Goal: Task Accomplishment & Management: Complete application form

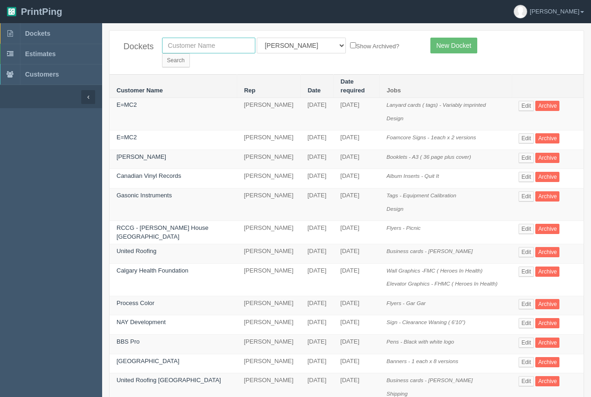
click at [190, 50] on input "text" at bounding box center [208, 46] width 93 height 16
type input "nay"
click at [190, 53] on input "Search" at bounding box center [176, 60] width 28 height 14
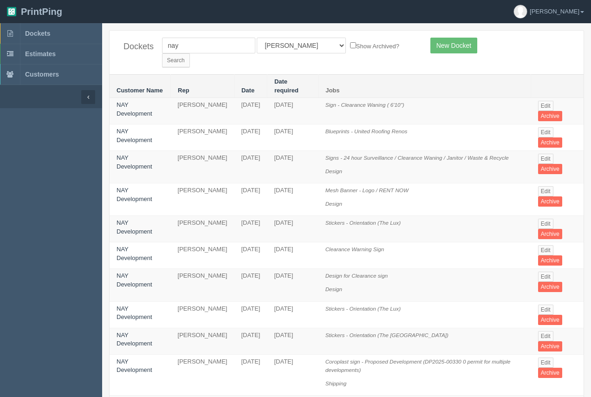
scroll to position [511, 0]
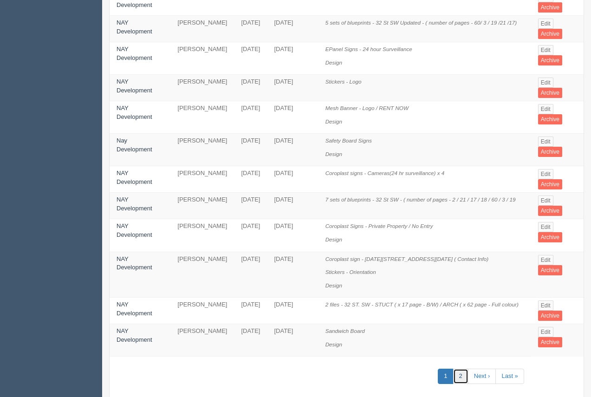
click at [462, 368] on link "2" at bounding box center [460, 375] width 15 height 15
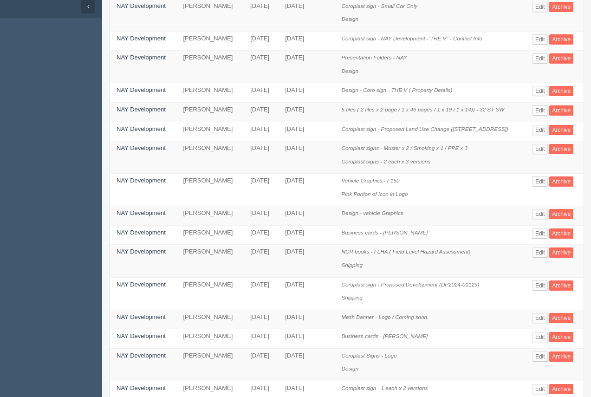
scroll to position [102, 0]
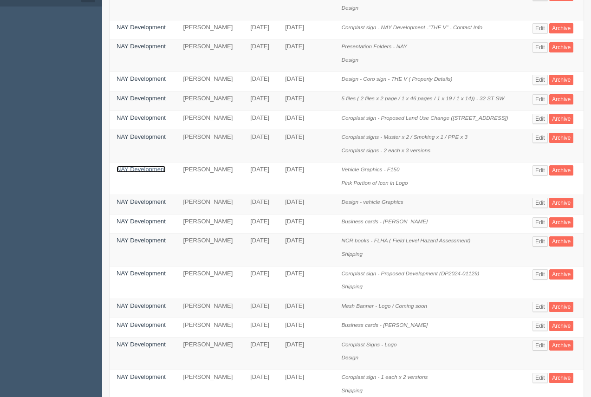
click at [141, 166] on link "NAY Development" at bounding box center [140, 169] width 49 height 7
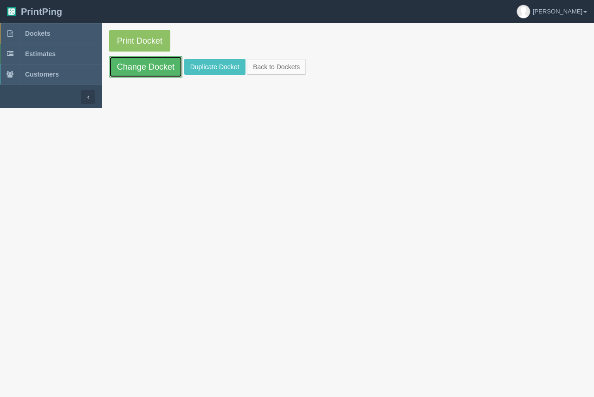
click at [140, 72] on link "Change Docket" at bounding box center [145, 66] width 73 height 21
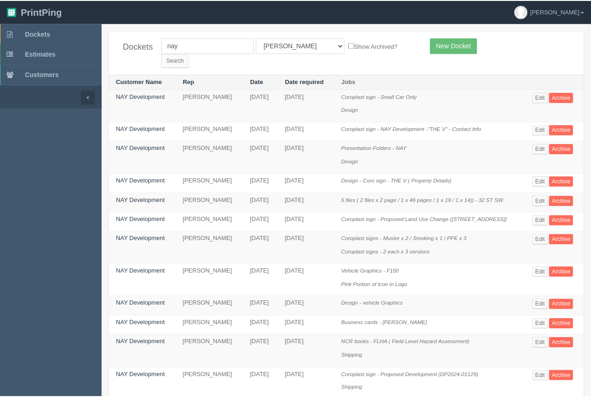
scroll to position [102, 0]
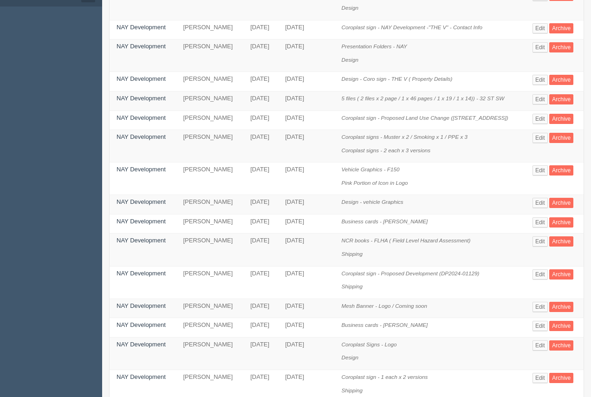
click at [590, 42] on div "Dockets nay All Users Ali Ali Test 1 Aly Amy Ankit Arif Brandon Dan France Greg…" at bounding box center [346, 308] width 489 height 759
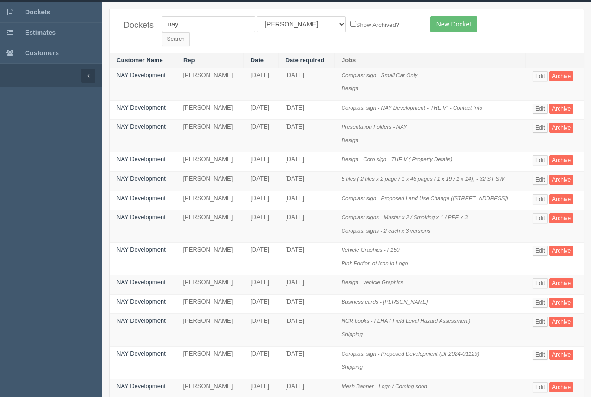
scroll to position [0, 0]
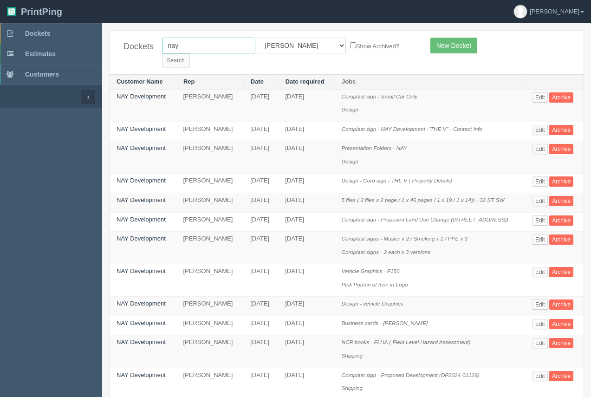
drag, startPoint x: 212, startPoint y: 45, endPoint x: 141, endPoint y: 47, distance: 71.0
click at [141, 47] on div "Dockets nay All Users Ali Ali Test 1 Aly Amy Ankit Arif Brandon Dan France Greg…" at bounding box center [347, 53] width 474 height 44
type input "united roofing"
click at [190, 53] on input "Search" at bounding box center [176, 60] width 28 height 14
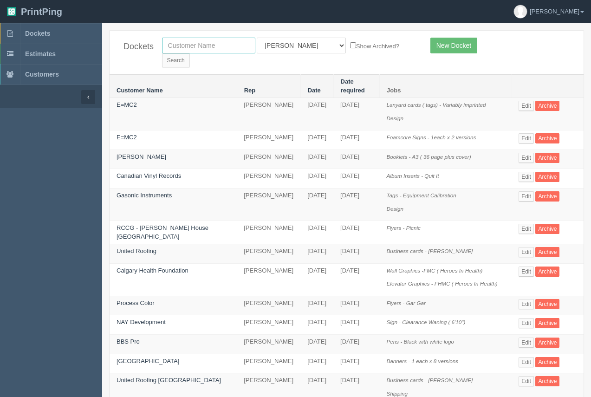
click at [181, 51] on input "text" at bounding box center [208, 46] width 93 height 16
type input "united roofing"
click at [190, 53] on input "Search" at bounding box center [176, 60] width 28 height 14
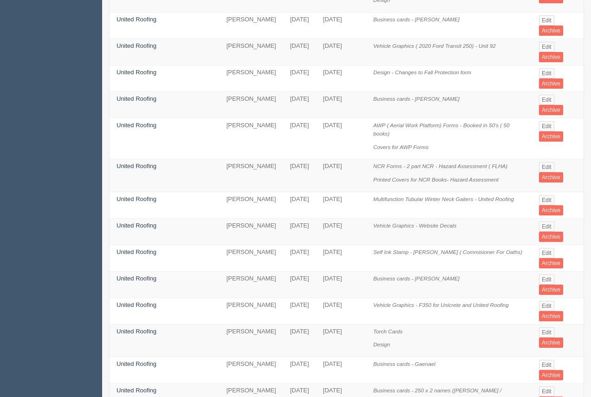
scroll to position [257, 0]
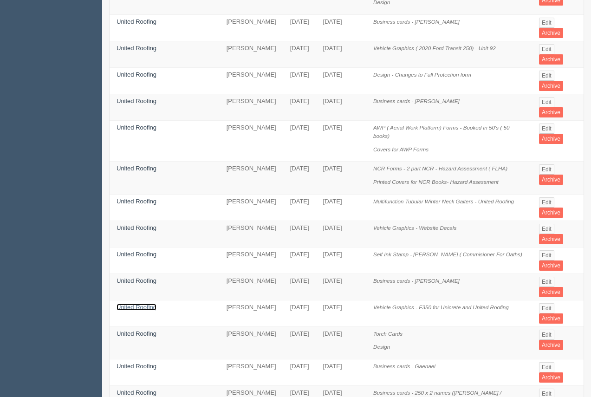
click at [150, 303] on link "United Roofing" at bounding box center [136, 306] width 40 height 7
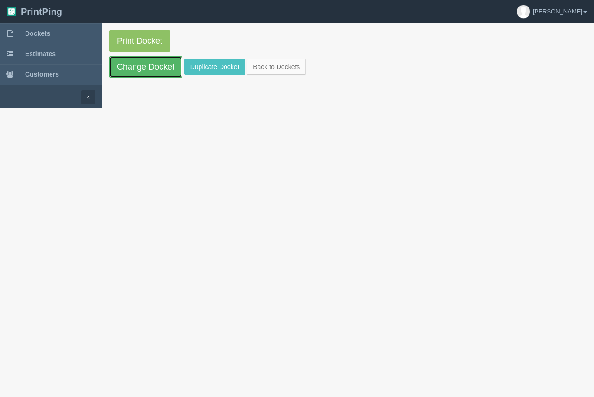
click at [140, 70] on link "Change Docket" at bounding box center [145, 66] width 73 height 21
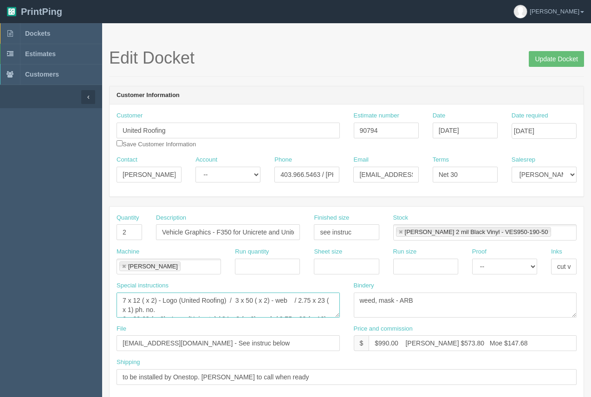
click at [216, 315] on textarea "7 x 12 ( x 2) - Logo (United Roofing) / 3 x 50 ( x 2) - web / 2.75 x 23 ( x 1) …" at bounding box center [227, 304] width 223 height 25
click at [216, 307] on textarea "7 x 12 ( x 2) - Logo (United Roofing) / 3 x 50 ( x 2) - web / 2.75 x 23 ( x 1) …" at bounding box center [227, 304] width 223 height 25
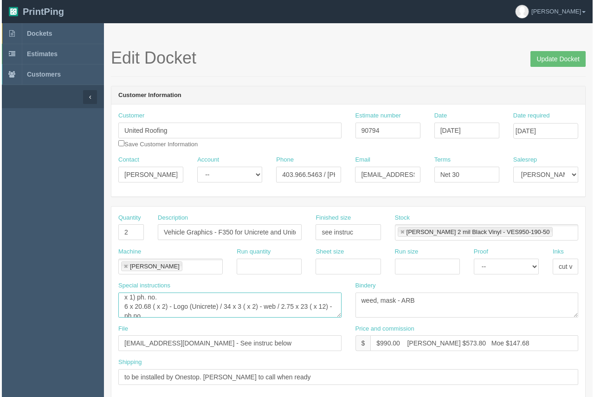
scroll to position [3, 0]
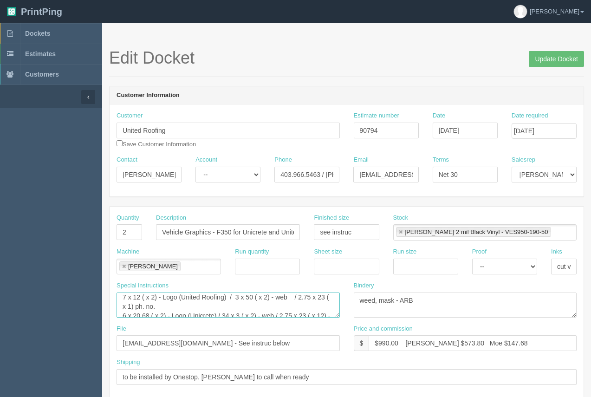
click at [190, 310] on textarea "7 x 12 ( x 2) - Logo (United Roofing) / 3 x 50 ( x 2) - web / 2.75 x 23 ( x 1) …" at bounding box center [227, 304] width 223 height 25
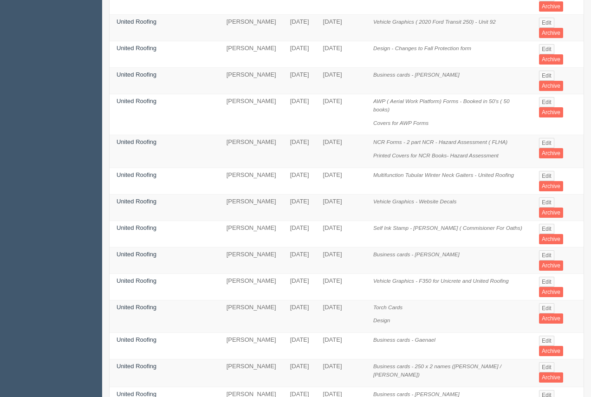
scroll to position [294, 0]
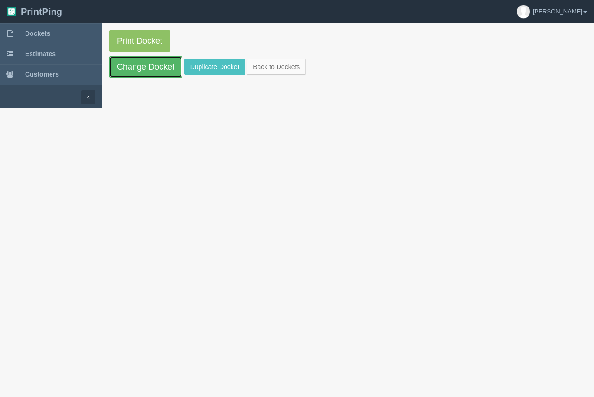
click at [154, 72] on link "Change Docket" at bounding box center [145, 66] width 73 height 21
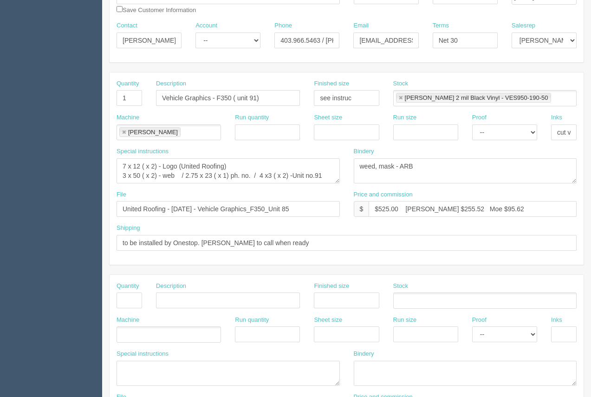
scroll to position [128, 0]
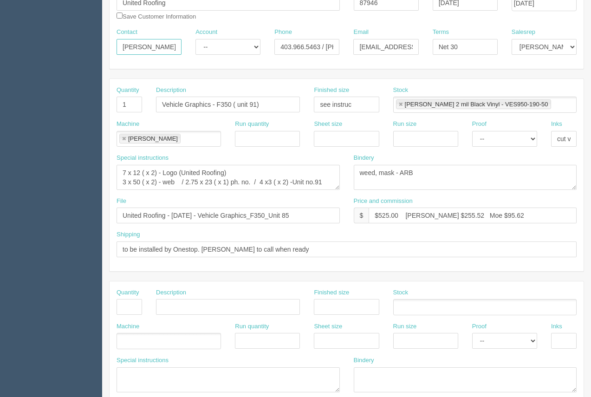
drag, startPoint x: 140, startPoint y: 47, endPoint x: 112, endPoint y: 40, distance: 28.7
click at [101, 45] on section "Dockets Estimates Customers" at bounding box center [295, 306] width 591 height 820
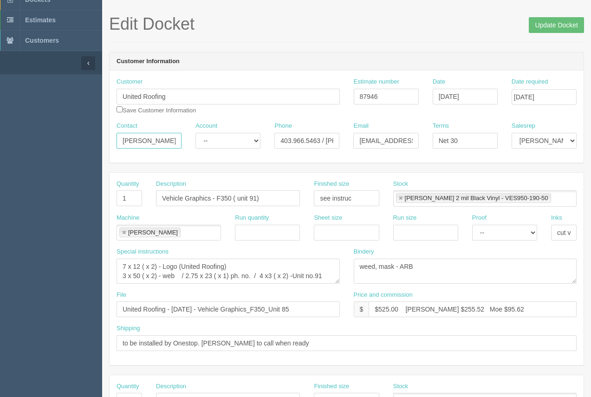
scroll to position [32, 0]
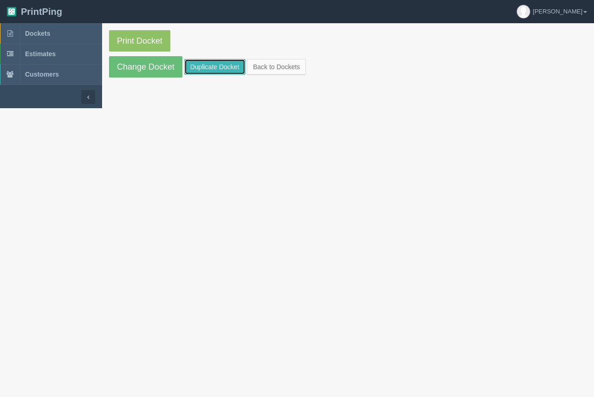
click at [207, 61] on link "Duplicate Docket" at bounding box center [214, 67] width 61 height 16
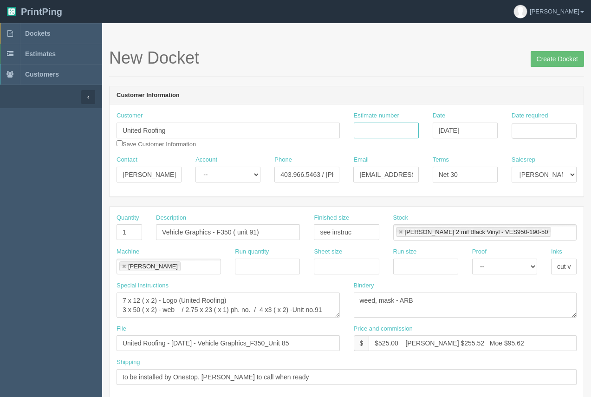
click at [363, 133] on input "Estimate number" at bounding box center [386, 131] width 65 height 16
type input "92361"
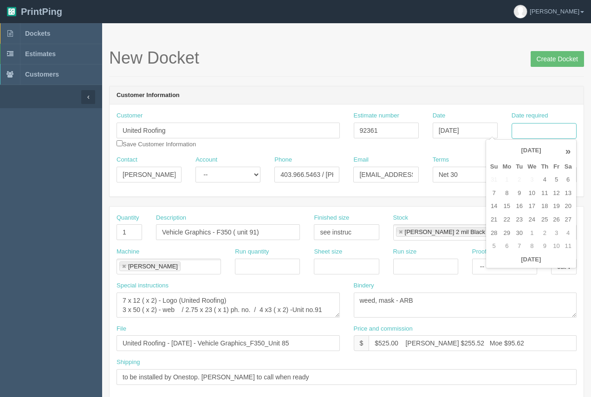
click at [542, 135] on input "Date required" at bounding box center [543, 131] width 65 height 16
click at [501, 222] on td "22" at bounding box center [506, 219] width 13 height 13
click at [554, 195] on td "12" at bounding box center [555, 193] width 11 height 13
type input "[DATE]"
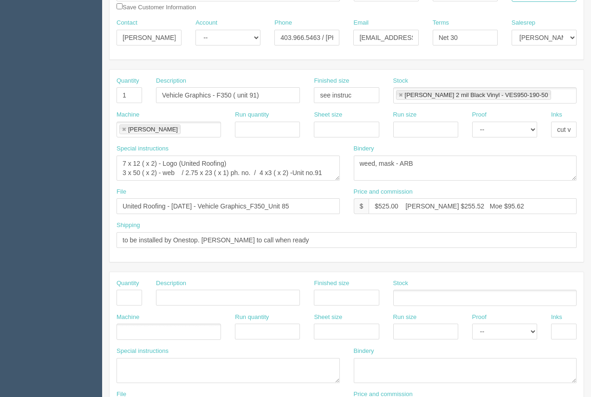
scroll to position [150, 0]
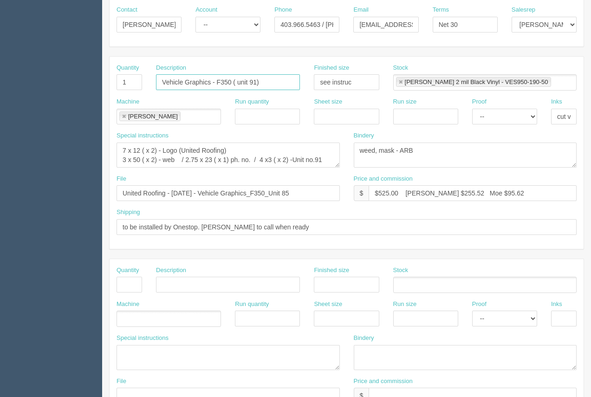
click at [256, 83] on input "Vehicle Graphics - F350 ( unit 91)" at bounding box center [228, 82] width 144 height 16
type input "Vehicle Graphics - F350 ( unit 93)"
click at [320, 161] on textarea "7 x 12 ( x 2) - Logo (United Roofing) 3 x 50 ( x 2) - web / 2.75 x 23 ( x 1) ph…" at bounding box center [227, 154] width 223 height 25
type textarea "7 x 12 ( x 2) - Logo (United Roofing) 3 x 50 ( x 2) - web / 2.75 x 23 ( x 1) ph…"
drag, startPoint x: 221, startPoint y: 193, endPoint x: 172, endPoint y: 183, distance: 50.2
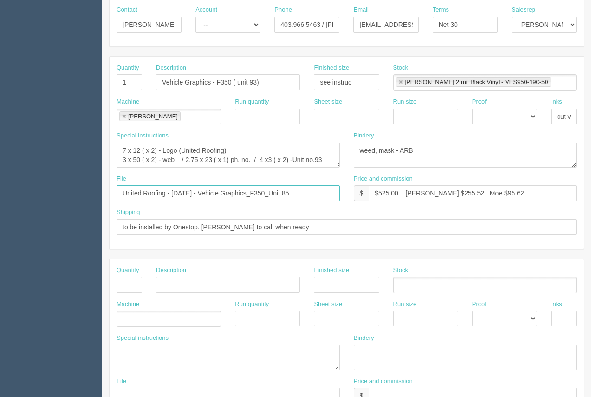
click at [172, 183] on div "File United Roofing - September 2024 - Vehicle Graphics_F350_Unit 85" at bounding box center [227, 187] width 223 height 27
drag, startPoint x: 310, startPoint y: 191, endPoint x: 264, endPoint y: 189, distance: 45.5
click at [264, 189] on input "United Roofing - March 2025 - Vehicle Graphics_F350_Unit 85" at bounding box center [227, 193] width 223 height 16
type input "United Roofing - March 2025 - Vehicle Graphics"
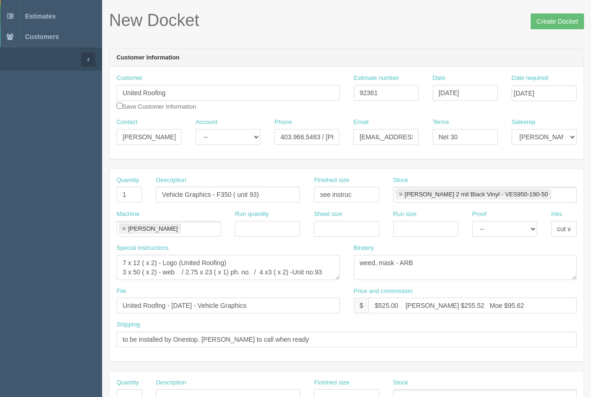
scroll to position [36, 0]
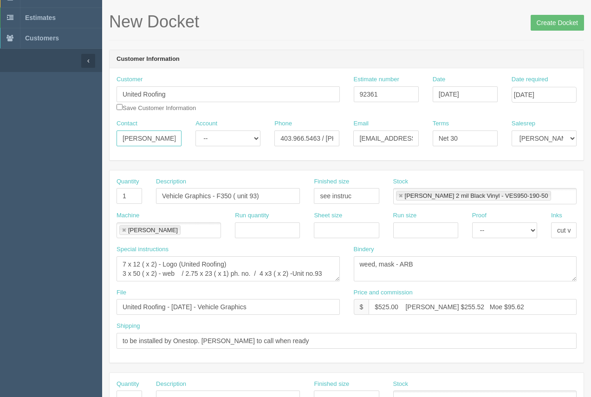
drag, startPoint x: 157, startPoint y: 132, endPoint x: 92, endPoint y: 134, distance: 65.0
click at [97, 138] on section "Dockets Estimates Customers" at bounding box center [295, 397] width 591 height 820
type input "Dan"
drag, startPoint x: 370, startPoint y: 139, endPoint x: 322, endPoint y: 134, distance: 48.5
click at [328, 136] on div "Contact Dan Account -- Existing Client Allrush Client Rep Client Phone 403.966.…" at bounding box center [347, 136] width 474 height 34
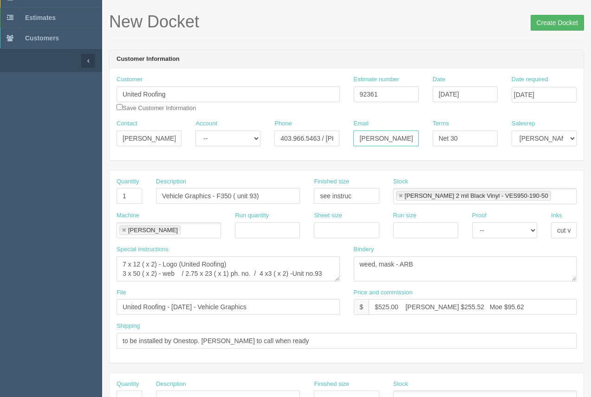
type input "dan@unitedroofing.ca"
click at [548, 26] on input "Create Docket" at bounding box center [556, 23] width 53 height 16
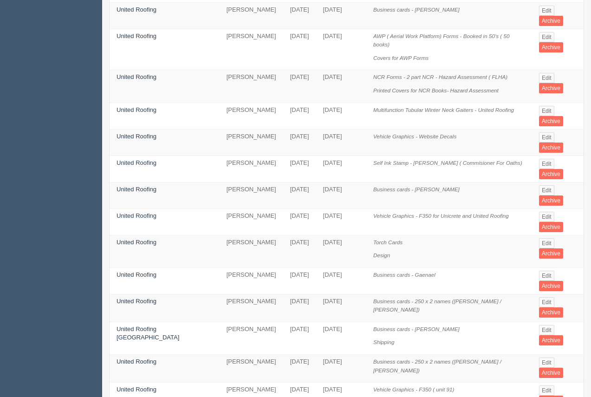
scroll to position [355, 0]
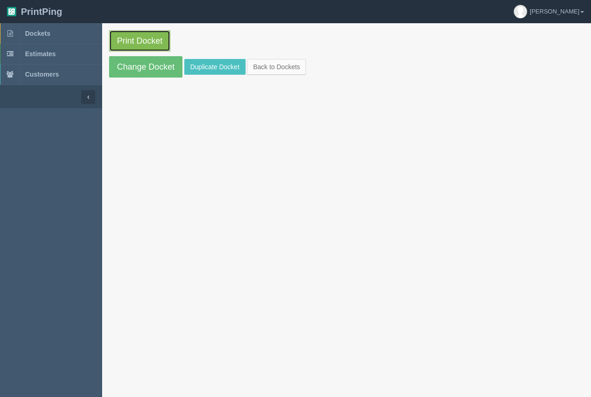
click at [154, 36] on link "Print Docket" at bounding box center [139, 40] width 61 height 21
